Goal: Task Accomplishment & Management: Manage account settings

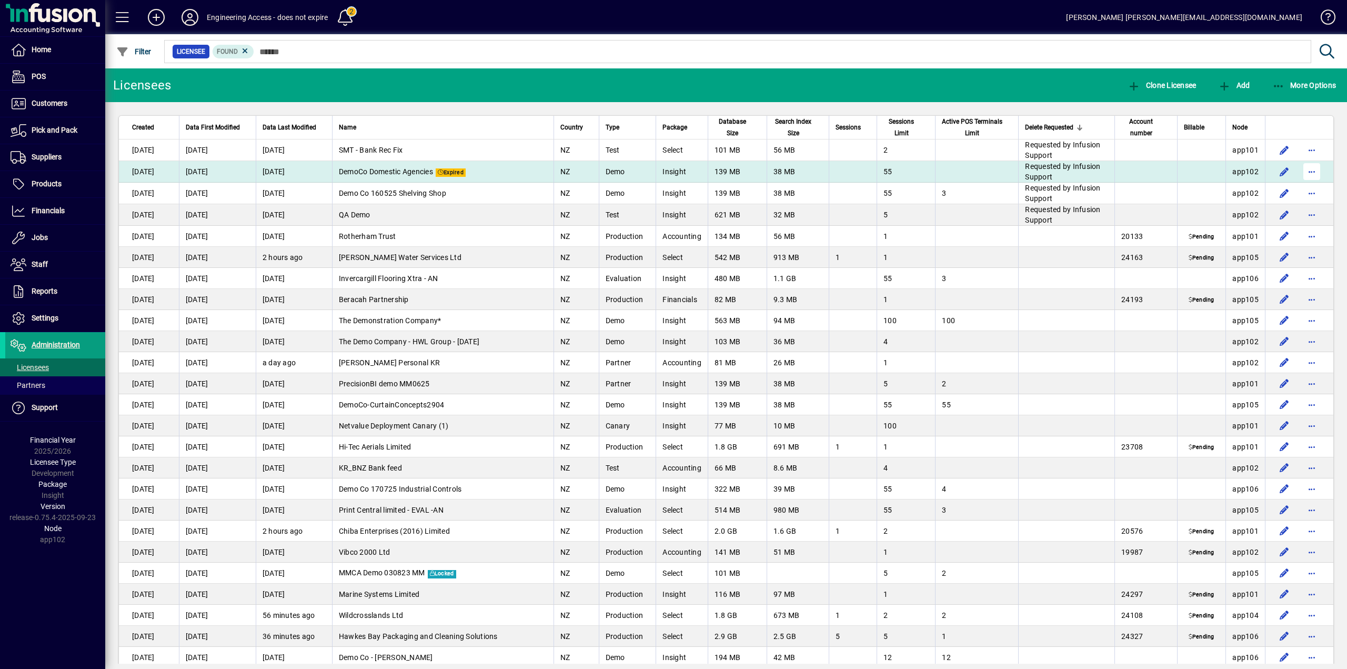
click at [1304, 170] on span "button" at bounding box center [1312, 171] width 25 height 25
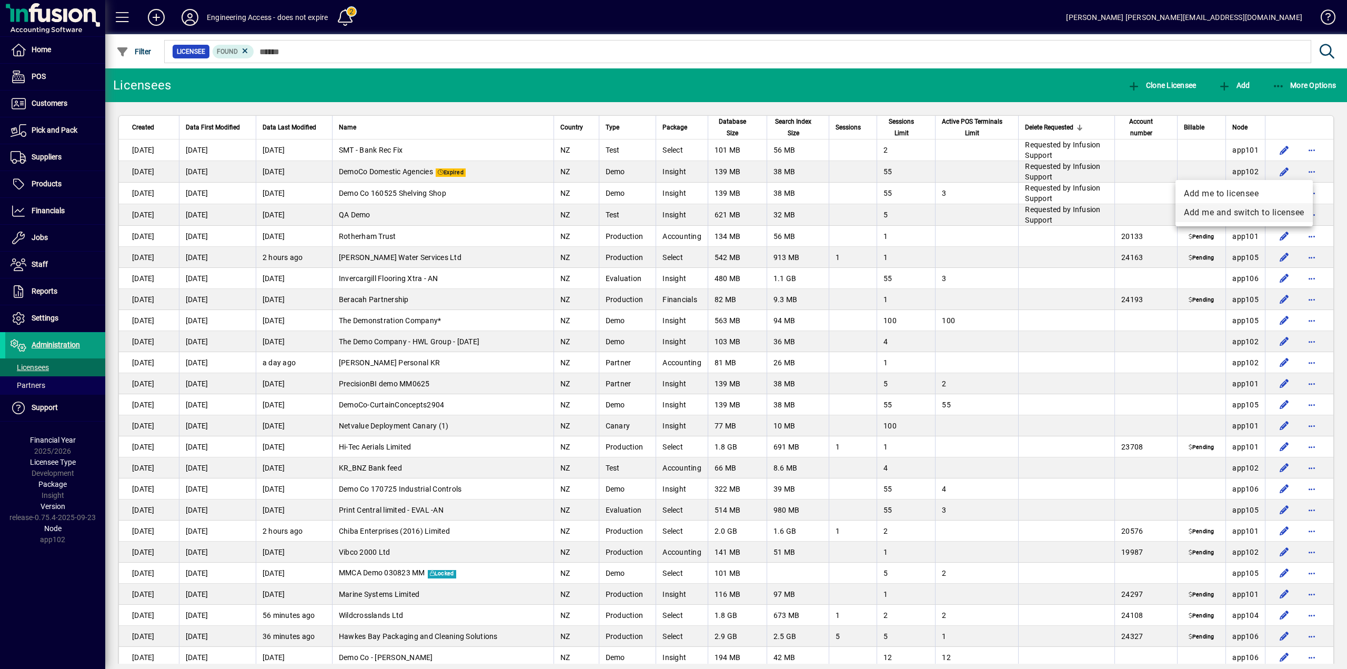
click at [1211, 208] on span "Add me and switch to licensee" at bounding box center [1244, 212] width 121 height 13
